Goal: Navigation & Orientation: Find specific page/section

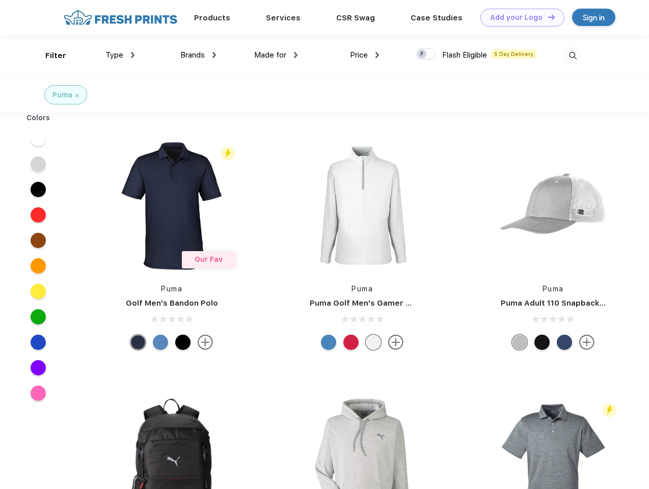
click at [519, 17] on link "Add your Logo Design Tool" at bounding box center [523, 18] width 84 height 18
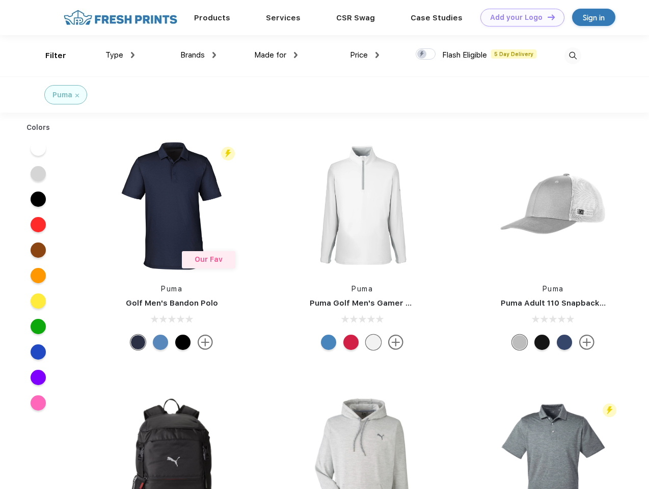
click at [0, 0] on div "Design Tool" at bounding box center [0, 0] width 0 height 0
click at [547, 17] on link "Add your Logo Design Tool" at bounding box center [523, 18] width 84 height 18
click at [49, 56] on div "Filter" at bounding box center [55, 56] width 21 height 12
click at [120, 55] on span "Type" at bounding box center [114, 54] width 18 height 9
click at [198, 55] on span "Brands" at bounding box center [192, 54] width 24 height 9
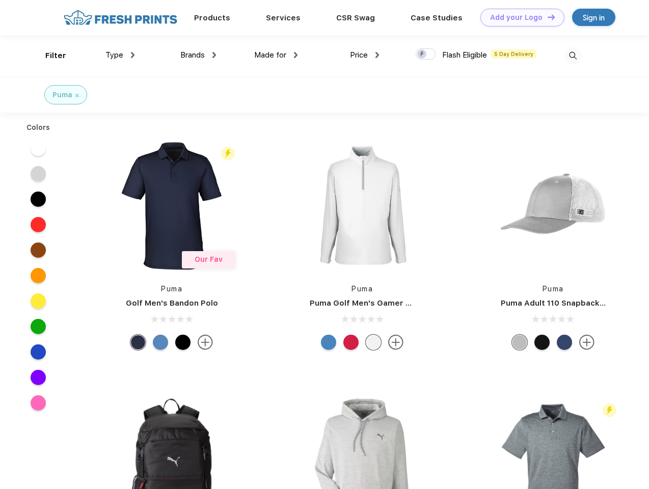
click at [276, 55] on span "Made for" at bounding box center [270, 54] width 32 height 9
click at [365, 55] on span "Price" at bounding box center [359, 54] width 18 height 9
click at [426, 55] on div at bounding box center [426, 53] width 20 height 11
click at [422, 55] on input "checkbox" at bounding box center [419, 51] width 7 height 7
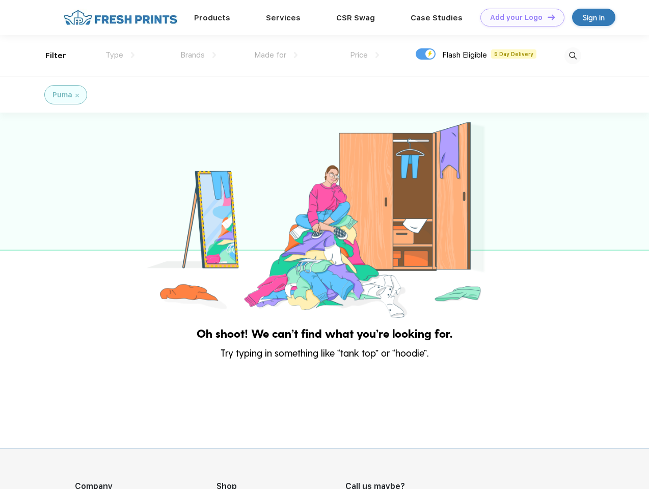
click at [573, 56] on img at bounding box center [573, 55] width 17 height 17
